Goal: Information Seeking & Learning: Learn about a topic

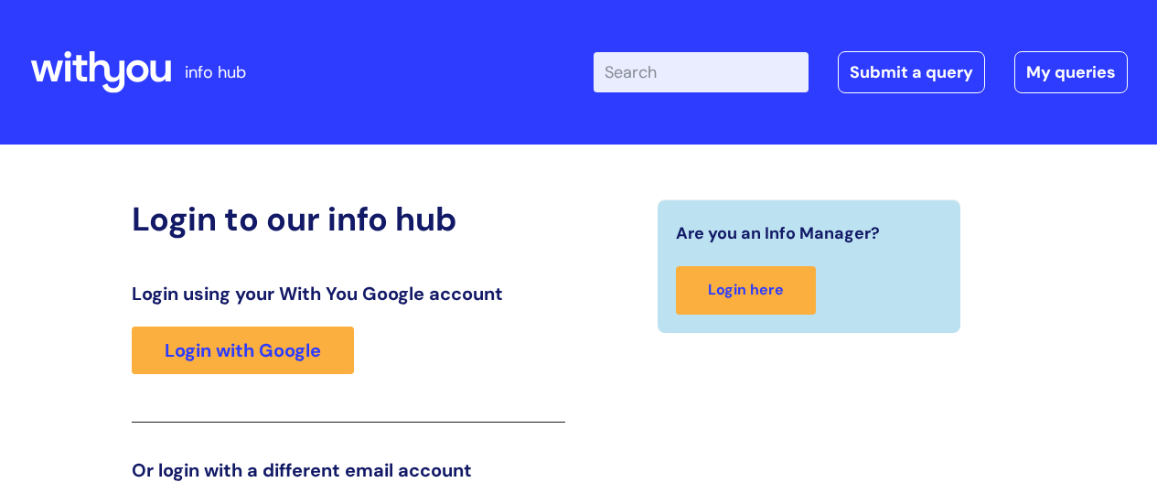
scroll to position [279, 0]
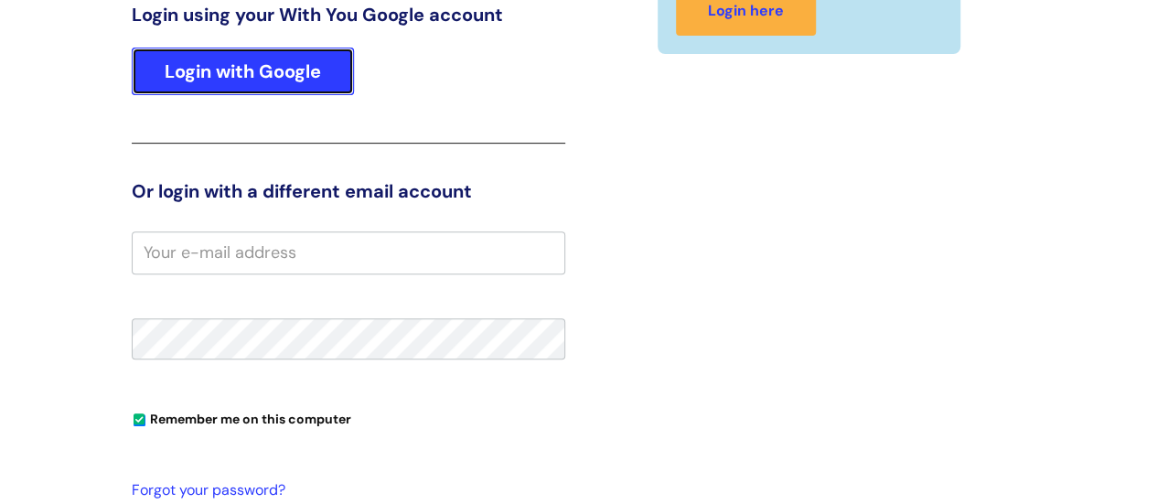
click at [294, 61] on link "Login with Google" at bounding box center [243, 72] width 222 height 48
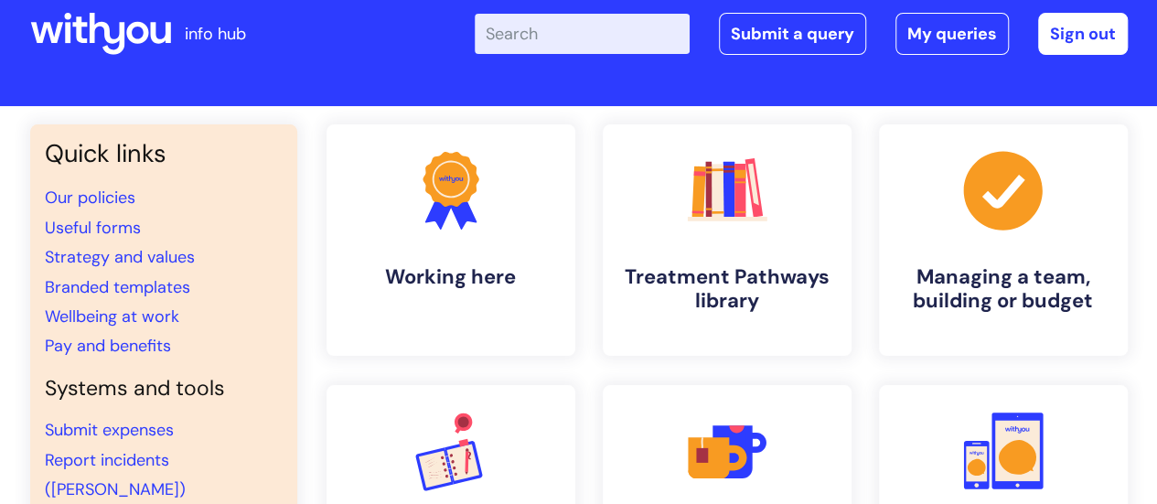
scroll to position [2, 0]
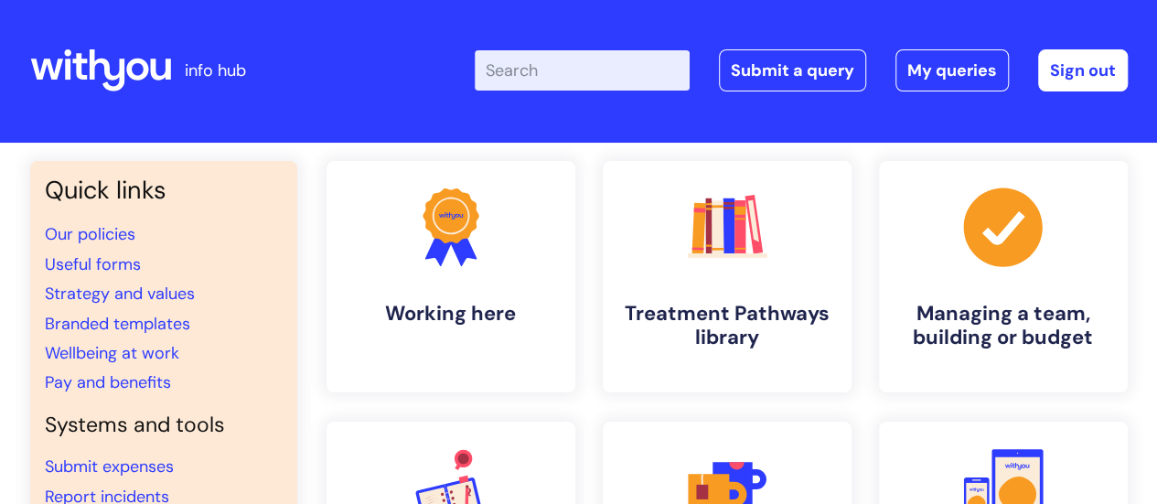
click at [609, 71] on input "Enter your search term here..." at bounding box center [582, 70] width 215 height 40
type input "family support"
click button "Search" at bounding box center [0, 0] width 0 height 0
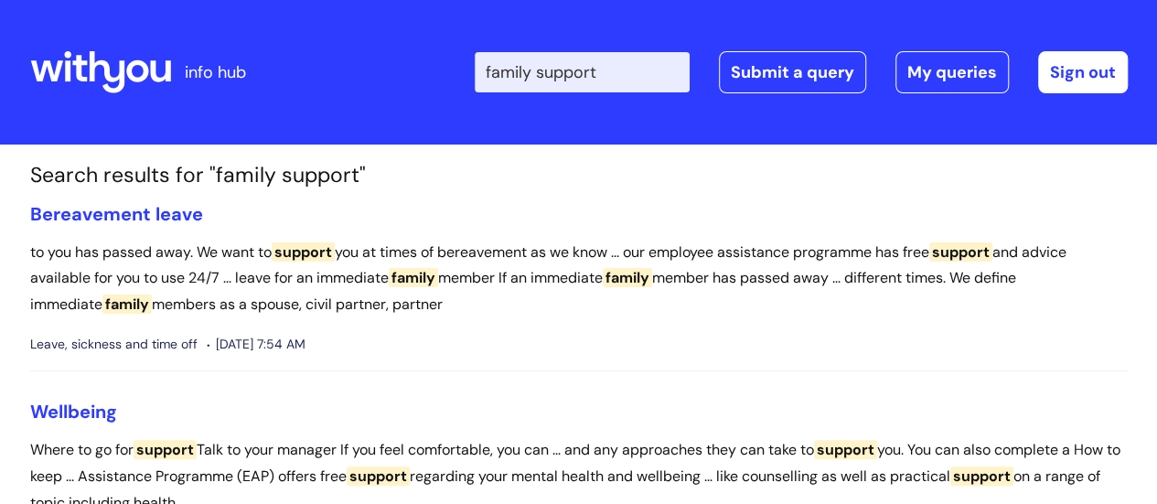
drag, startPoint x: 642, startPoint y: 71, endPoint x: 347, endPoint y: 80, distance: 295.4
click at [347, 80] on div "Enter your search term here... family support Search Submit a query My queries …" at bounding box center [715, 72] width 825 height 108
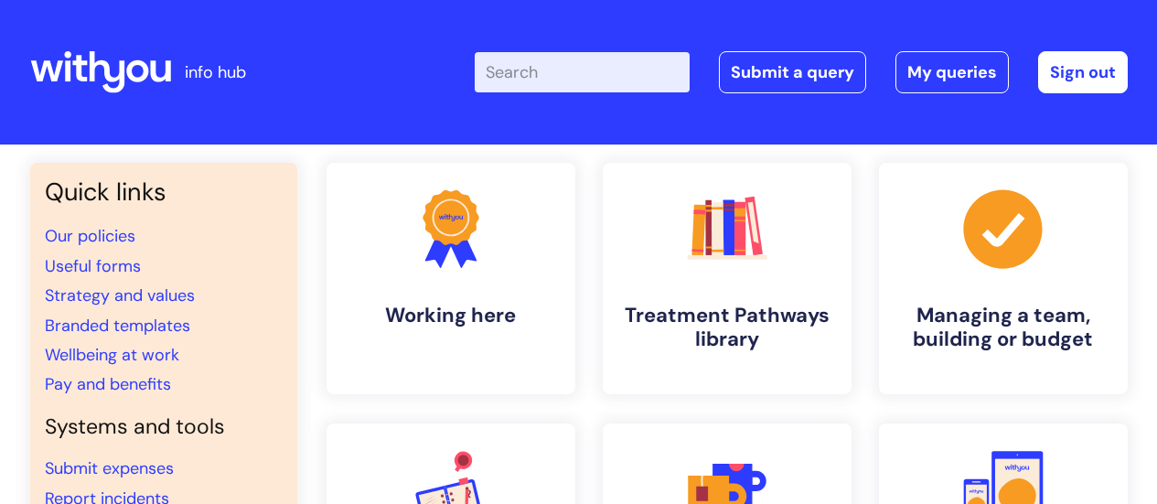
scroll to position [2, 0]
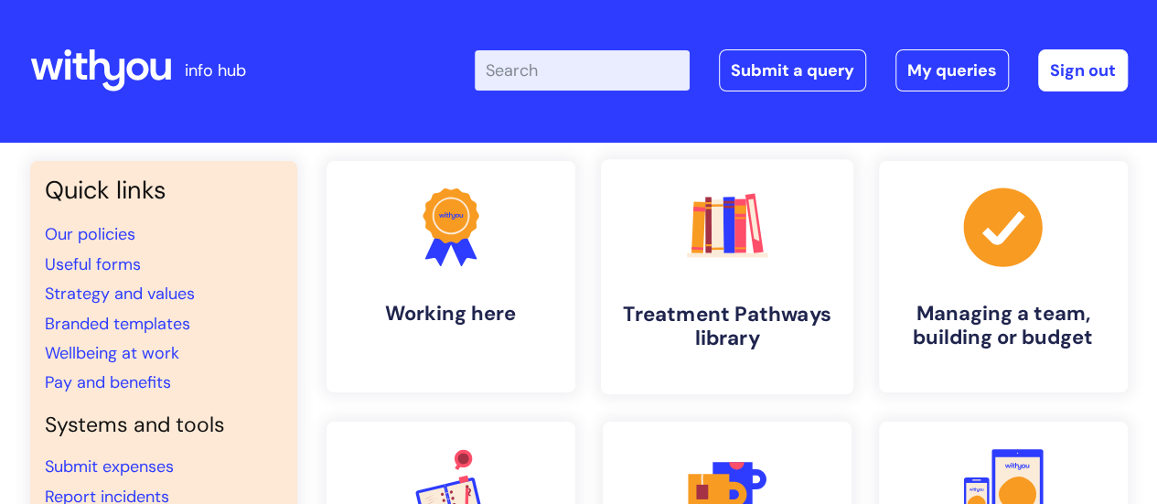
click at [753, 309] on h4 "Treatment Pathways library" at bounding box center [726, 326] width 223 height 49
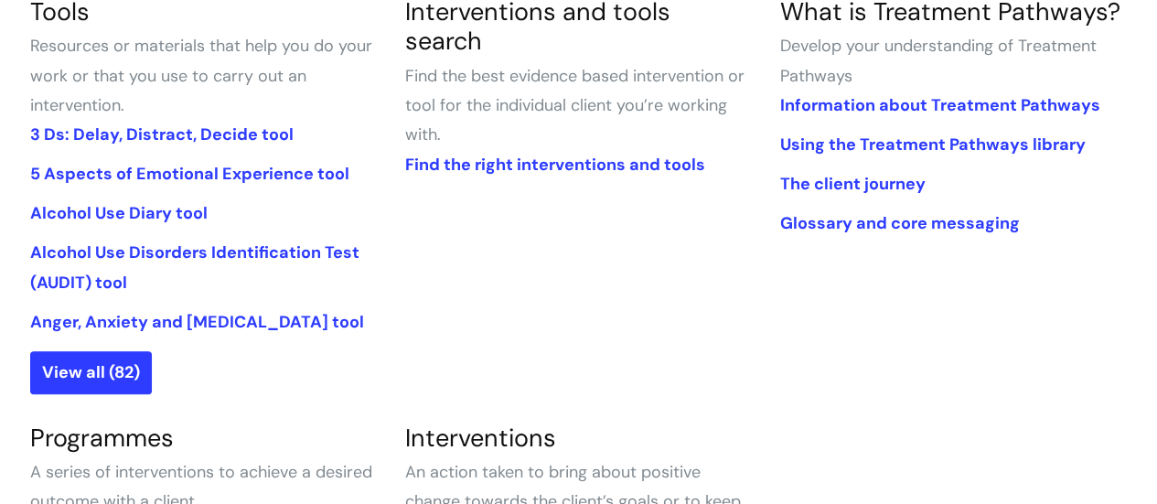
scroll to position [496, 0]
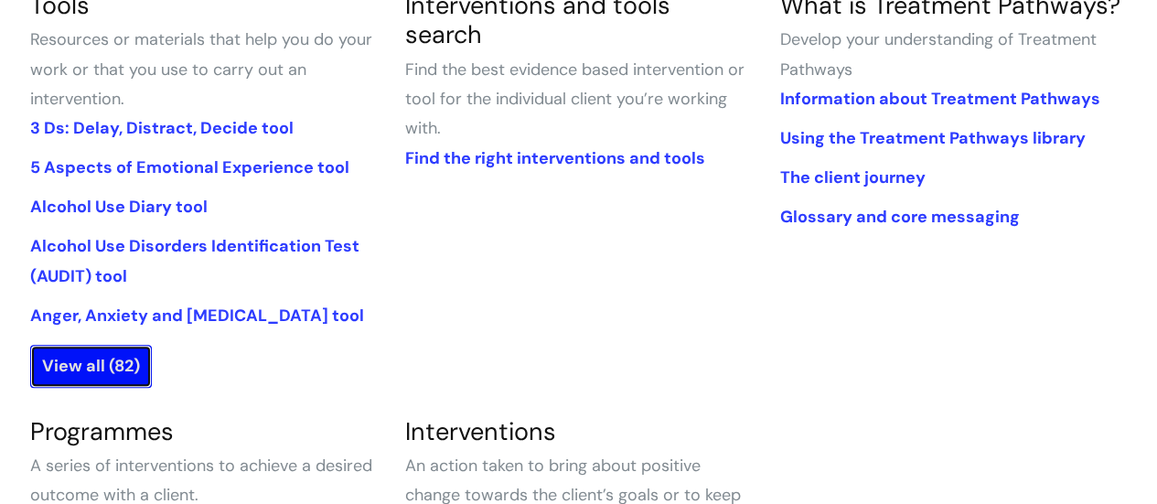
click at [91, 366] on link "View all (82)" at bounding box center [91, 366] width 122 height 42
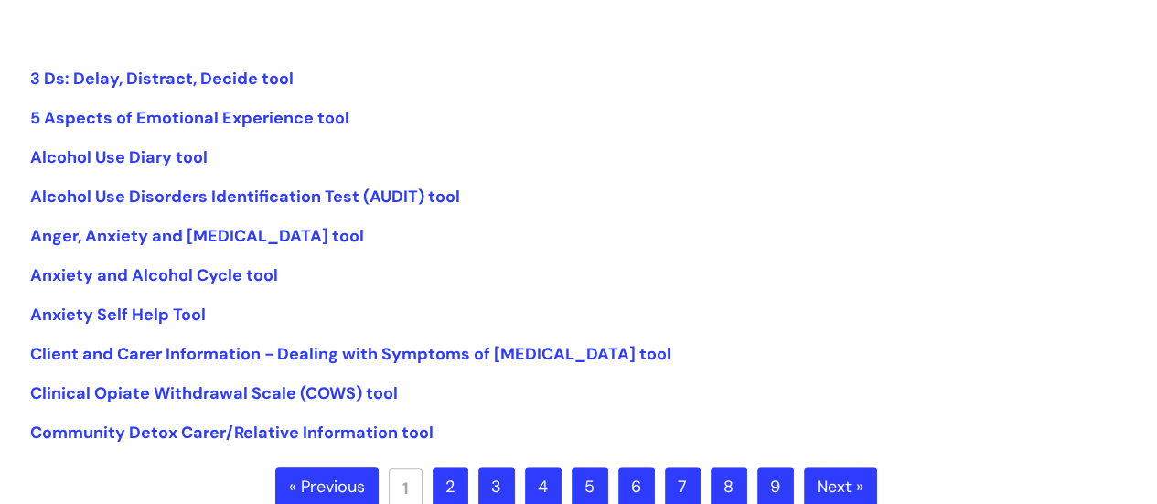
scroll to position [505, 0]
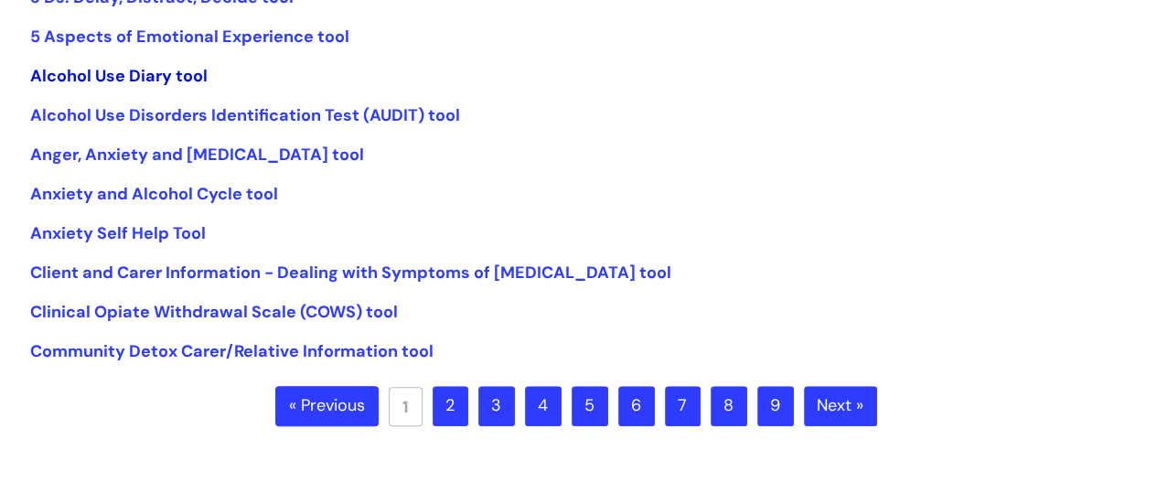
click at [132, 69] on link "Alcohol Use Diary tool" at bounding box center [118, 76] width 177 height 22
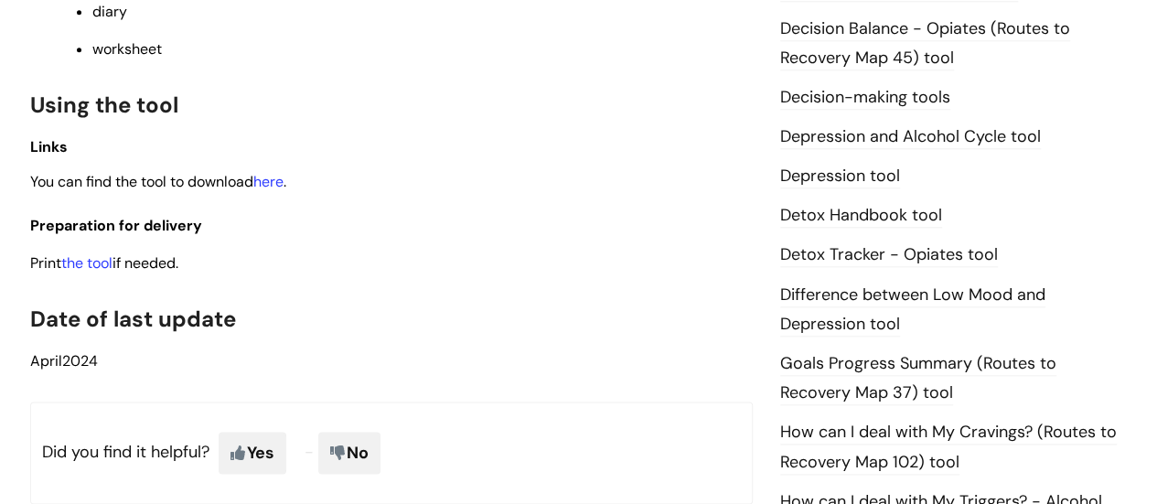
scroll to position [914, 0]
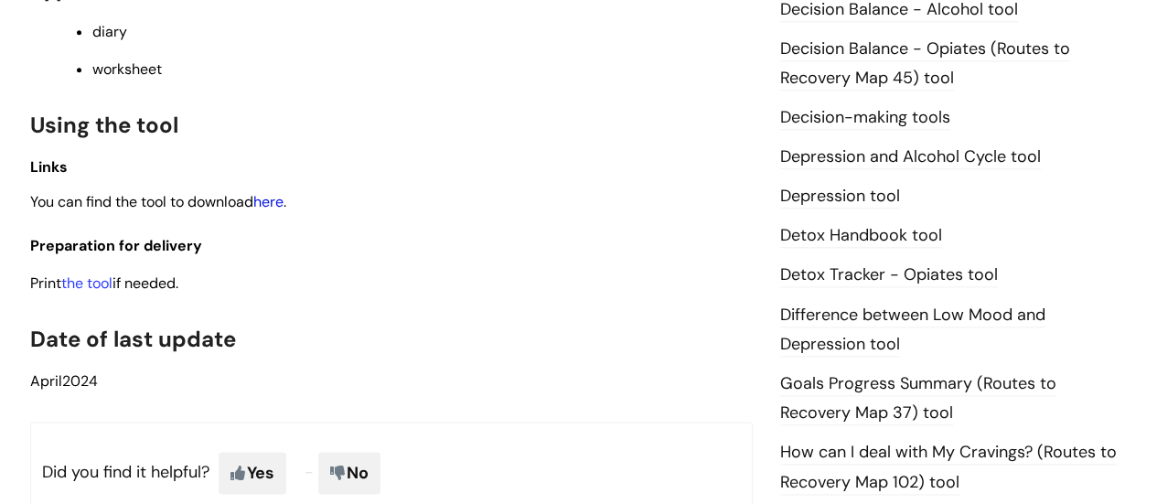
click at [276, 203] on link "here" at bounding box center [268, 201] width 30 height 19
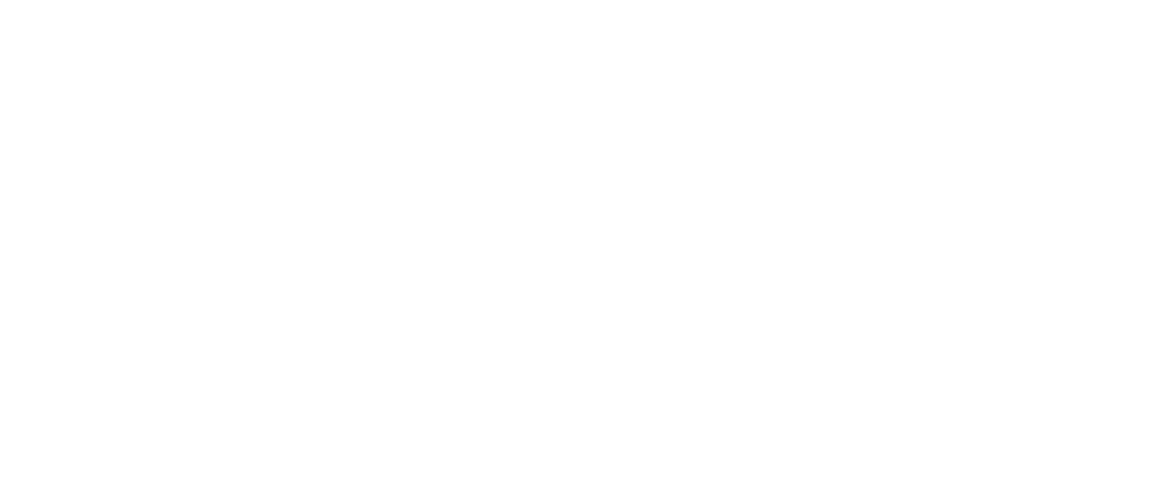
scroll to position [505, 0]
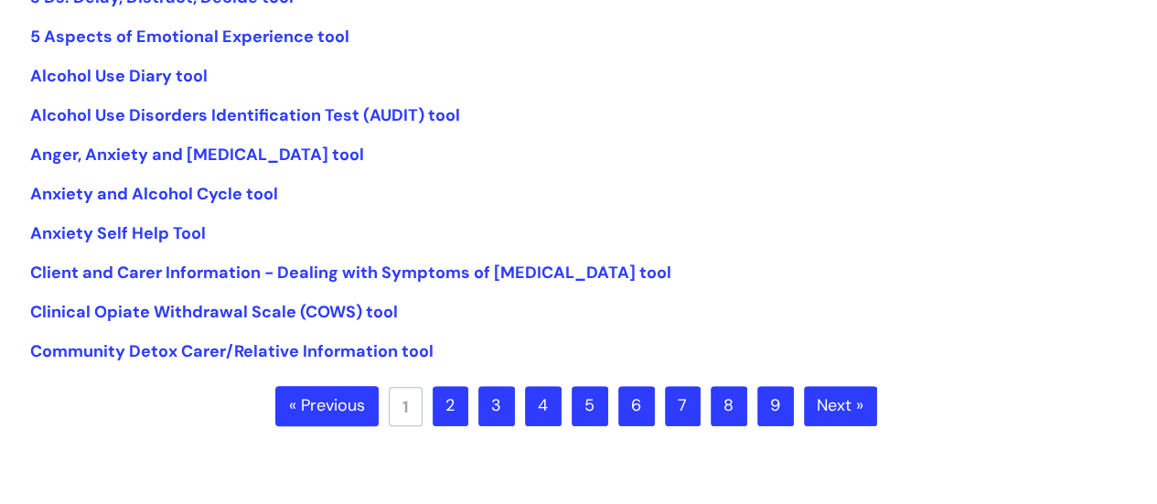
click at [448, 401] on link "2" at bounding box center [450, 406] width 36 height 40
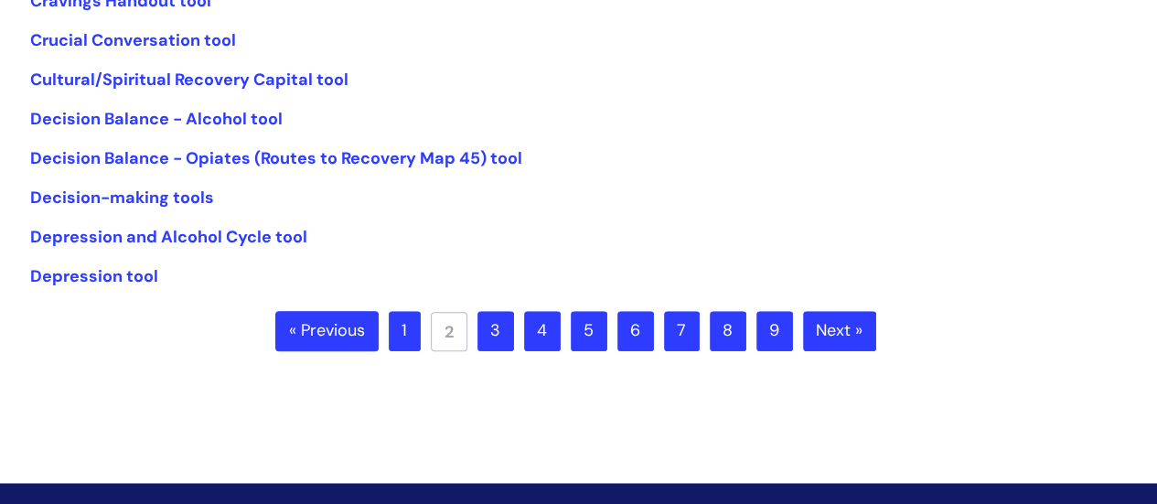
scroll to position [585, 0]
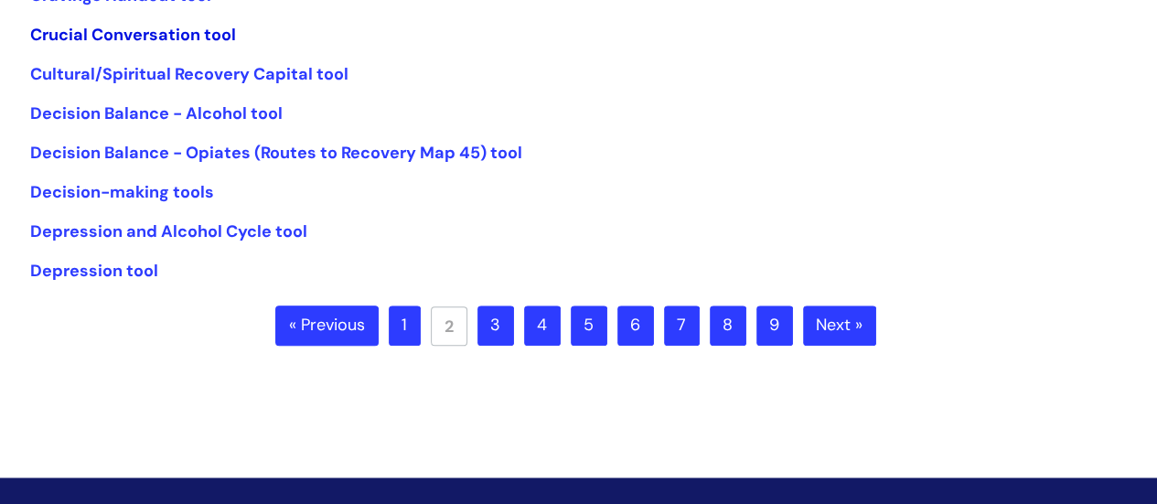
click at [146, 38] on link "Crucial Conversation tool" at bounding box center [133, 35] width 206 height 22
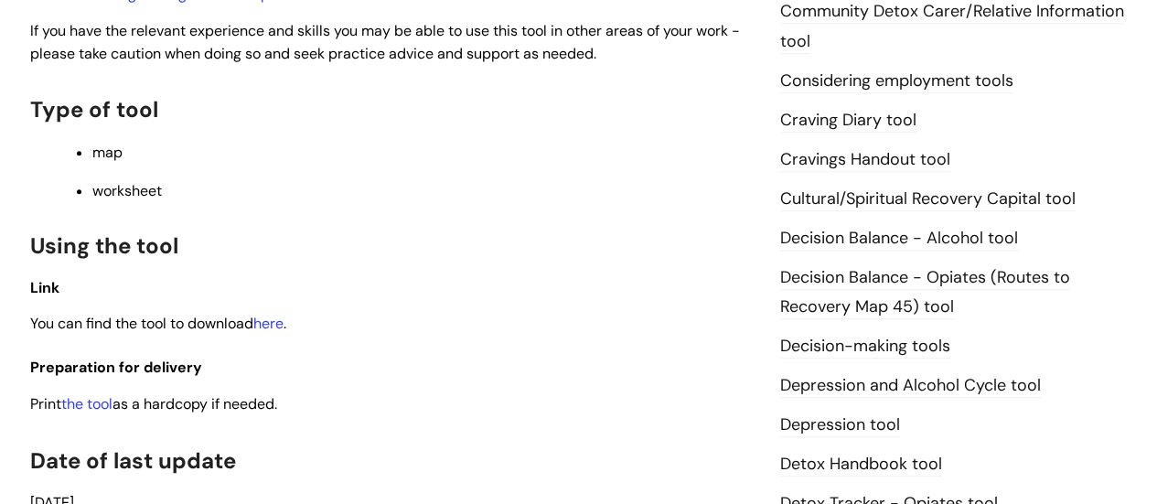
scroll to position [693, 0]
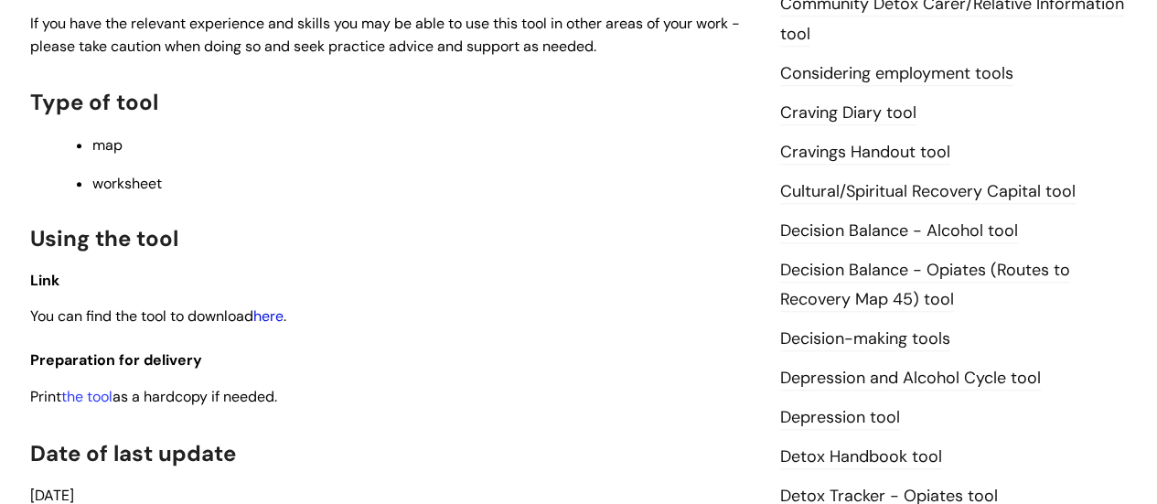
click at [283, 315] on link "here" at bounding box center [268, 315] width 30 height 19
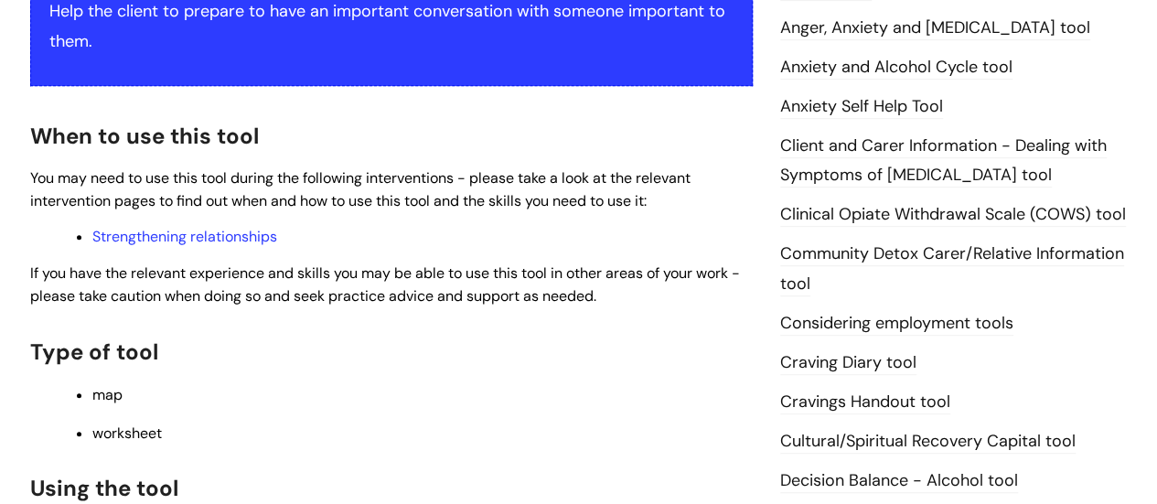
scroll to position [446, 0]
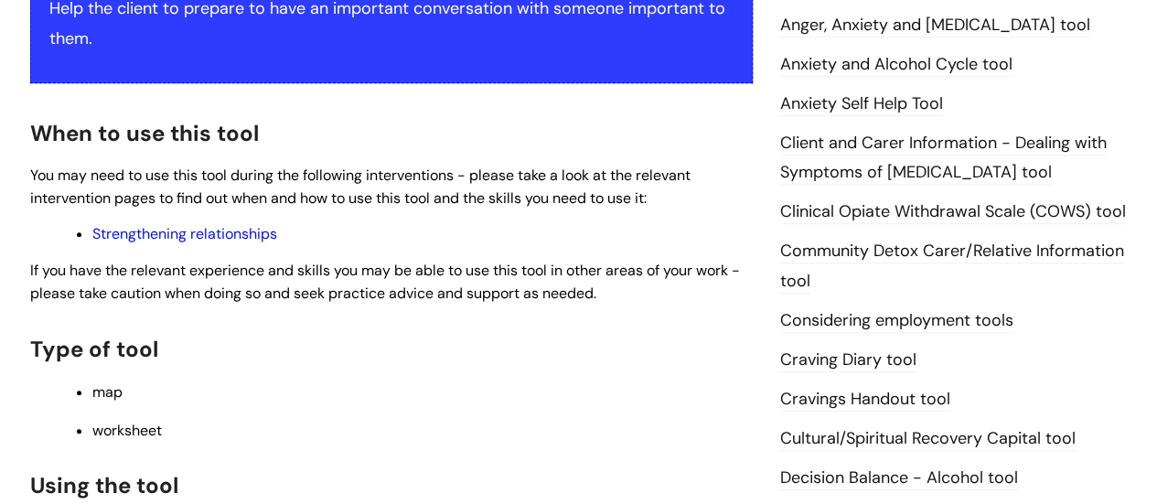
click at [197, 233] on link "Strengthening relationships" at bounding box center [184, 233] width 185 height 19
click at [254, 107] on div "This is for internal use only unless stated in partnership agreements. Use this…" at bounding box center [391, 326] width 722 height 854
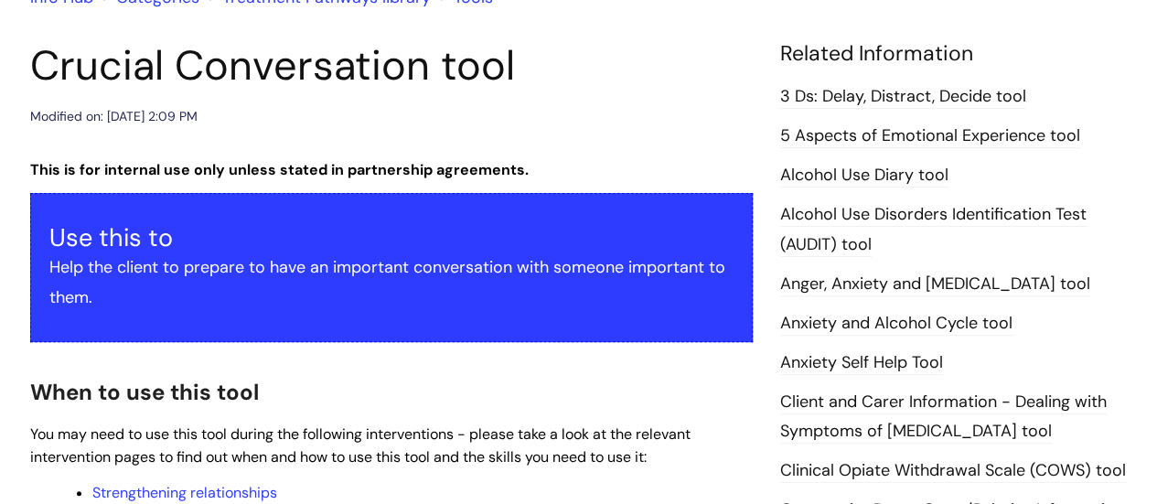
scroll to position [154, 0]
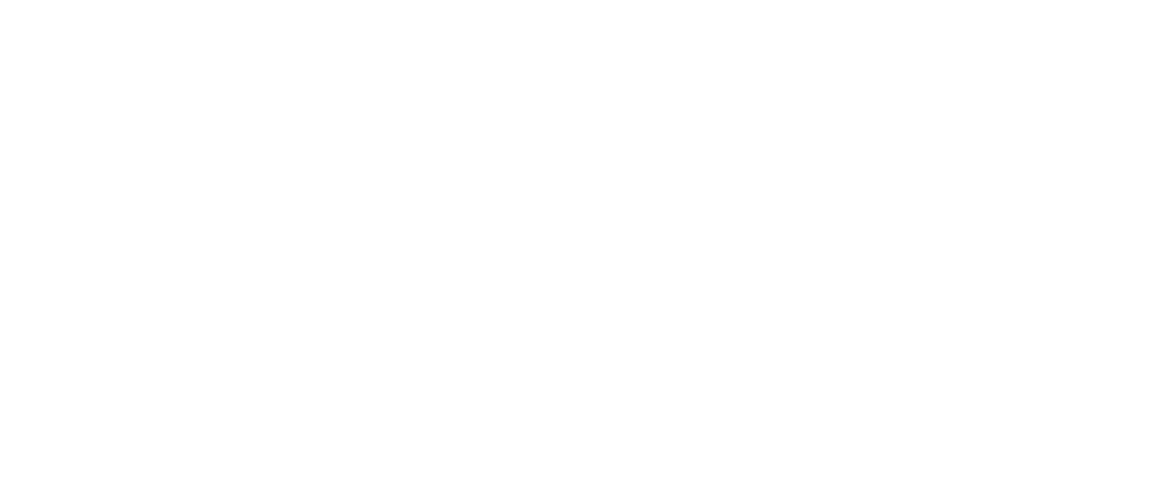
scroll to position [585, 0]
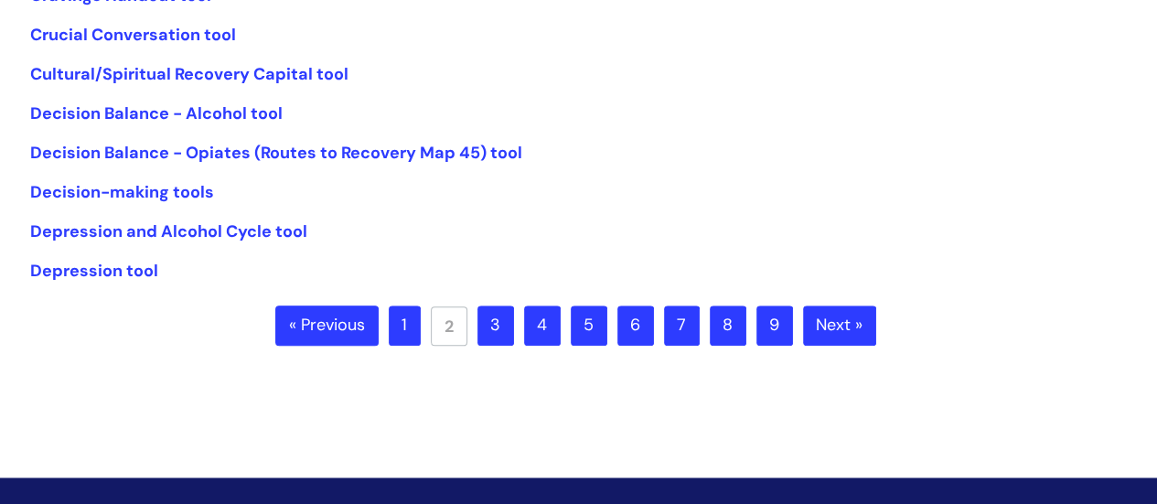
click at [497, 326] on link "3" at bounding box center [495, 325] width 37 height 40
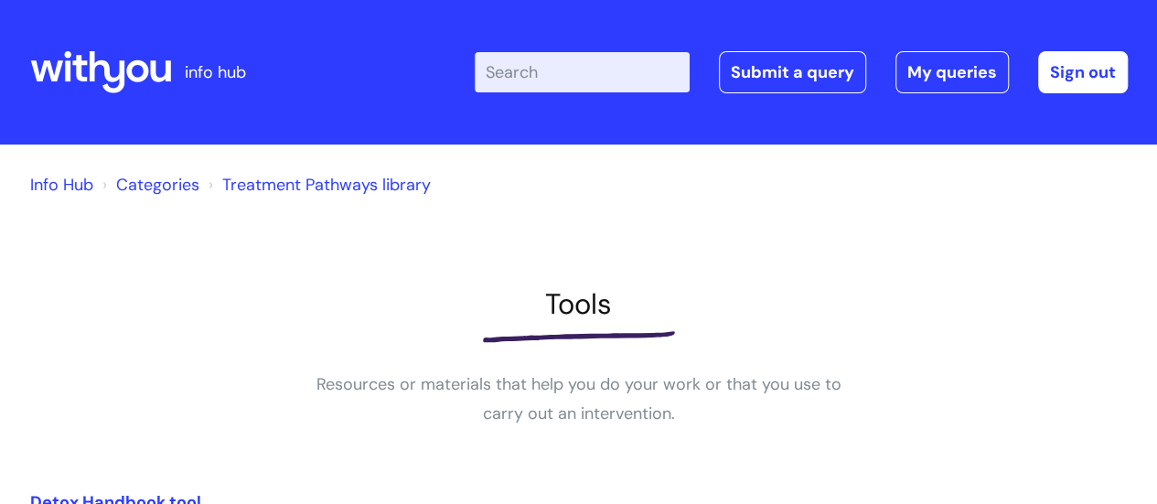
click at [66, 180] on link "Info Hub" at bounding box center [61, 185] width 63 height 22
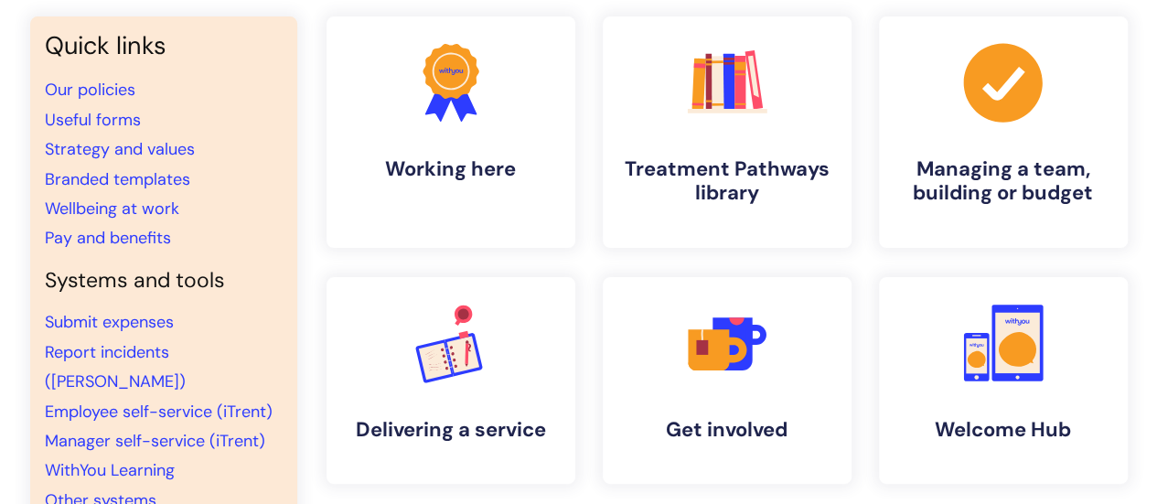
scroll to position [183, 0]
